Goal: Task Accomplishment & Management: Manage account settings

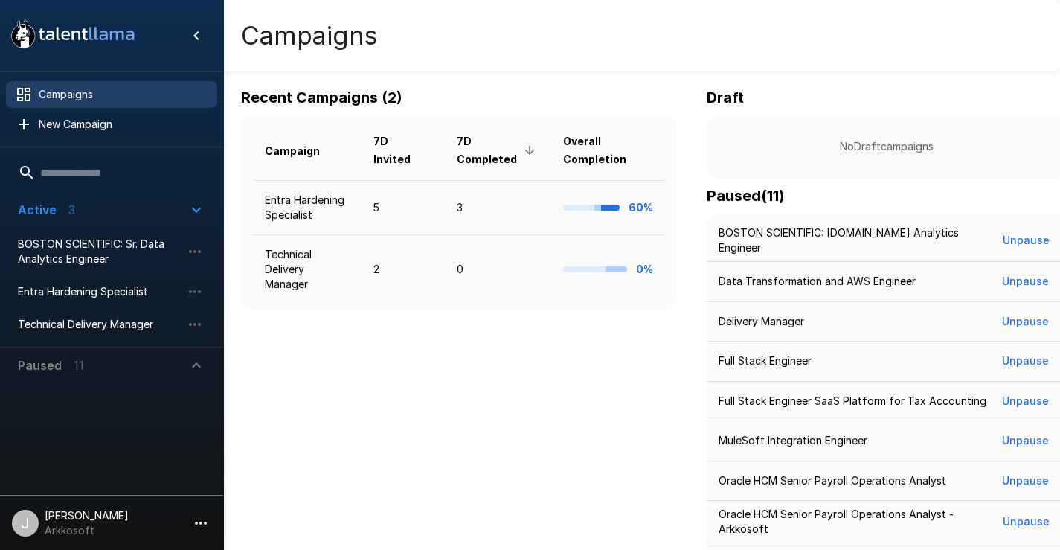
scroll to position [297, 0]
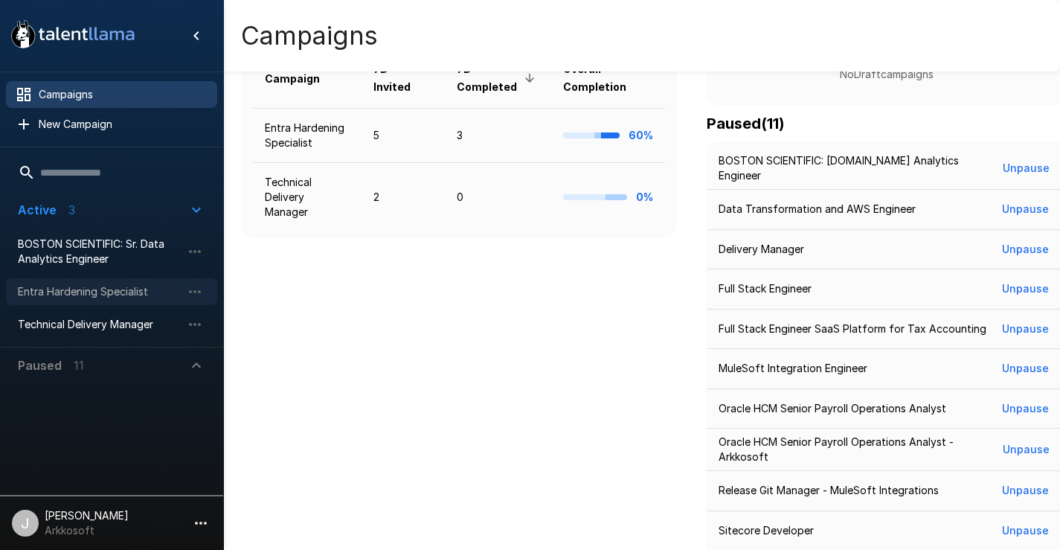
click at [145, 294] on span "Entra Hardening Specialist" at bounding box center [100, 291] width 164 height 15
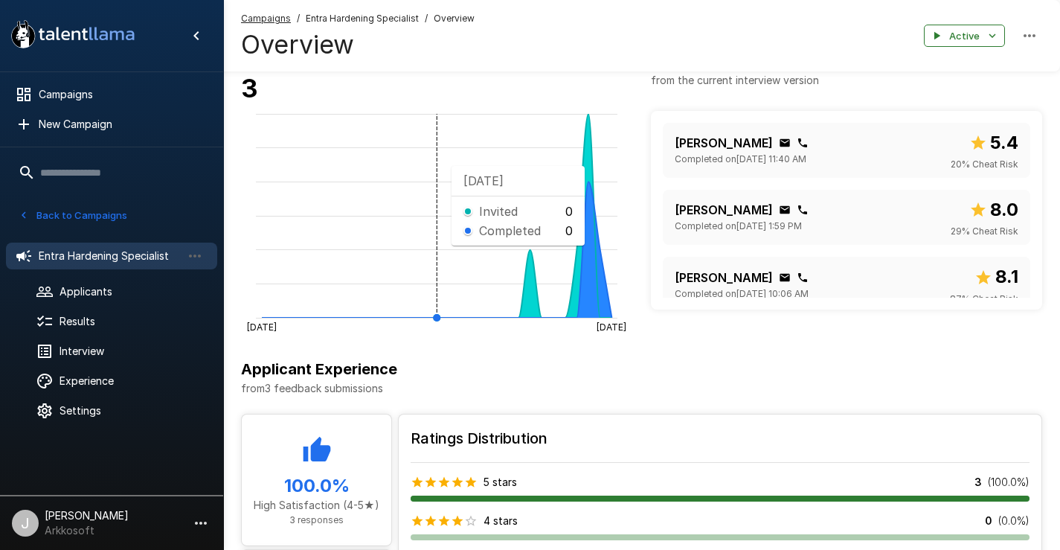
scroll to position [446, 0]
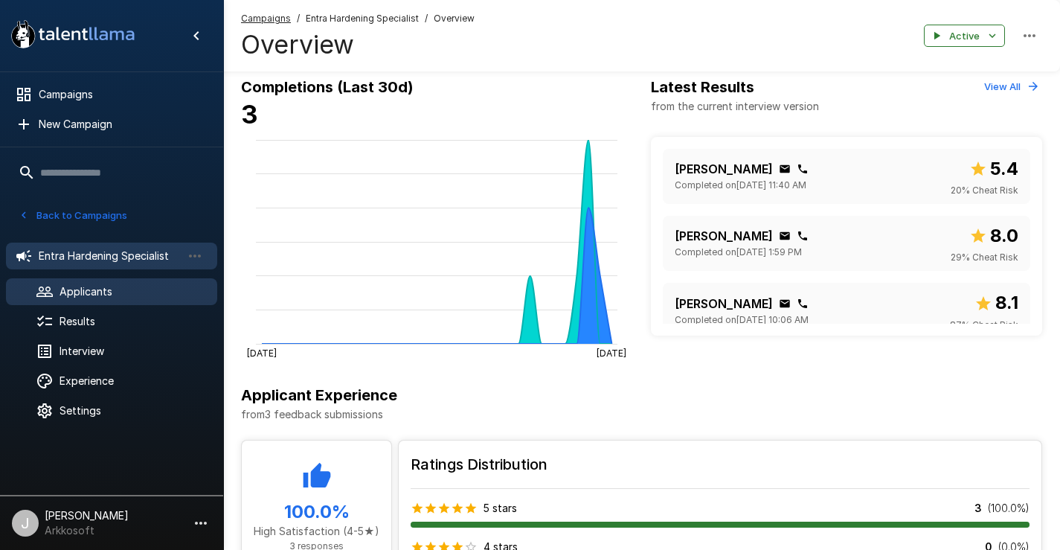
click at [100, 285] on span "Applicants" at bounding box center [132, 291] width 146 height 15
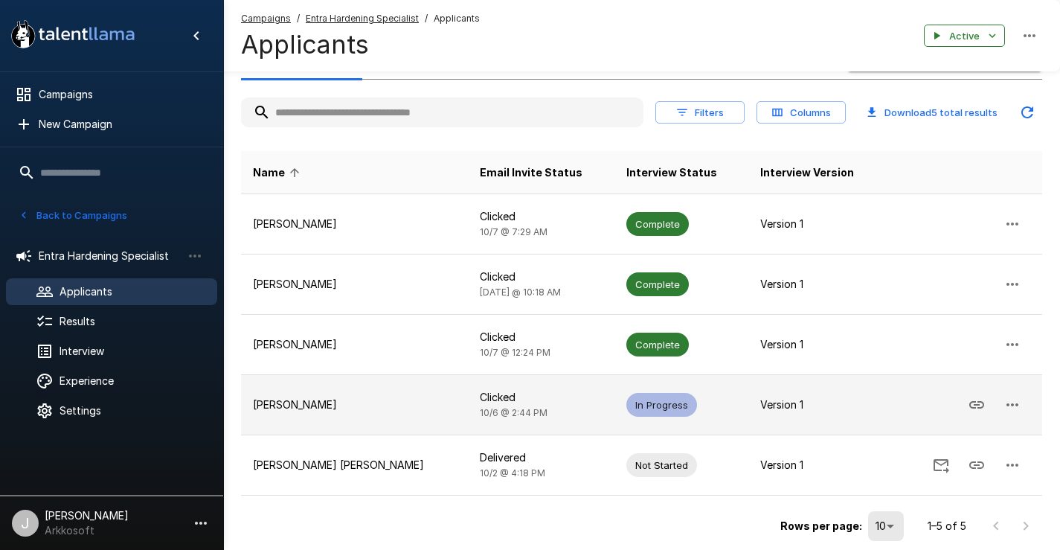
scroll to position [74, 0]
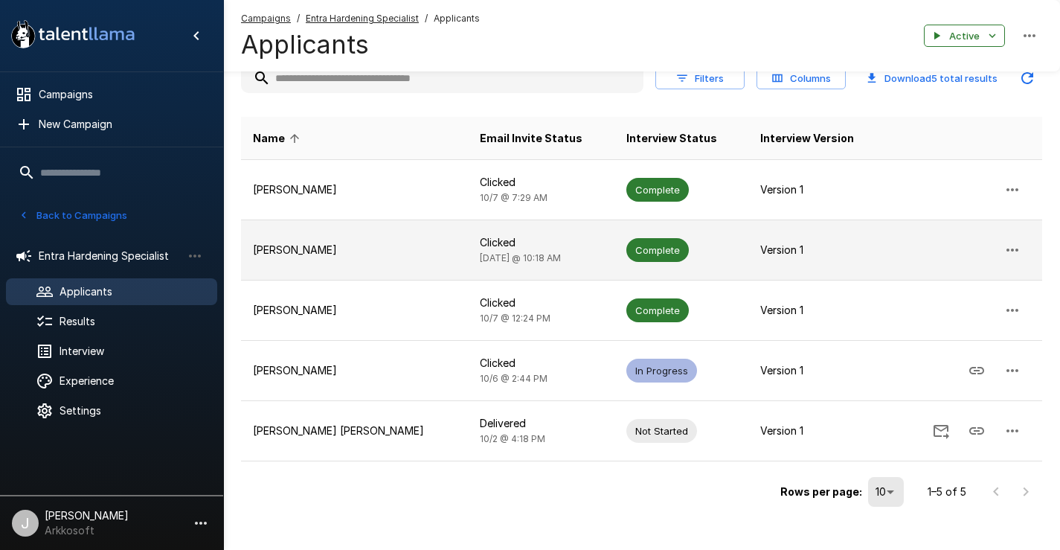
click at [358, 255] on p "[PERSON_NAME]" at bounding box center [354, 249] width 203 height 15
